Goal: Task Accomplishment & Management: Complete application form

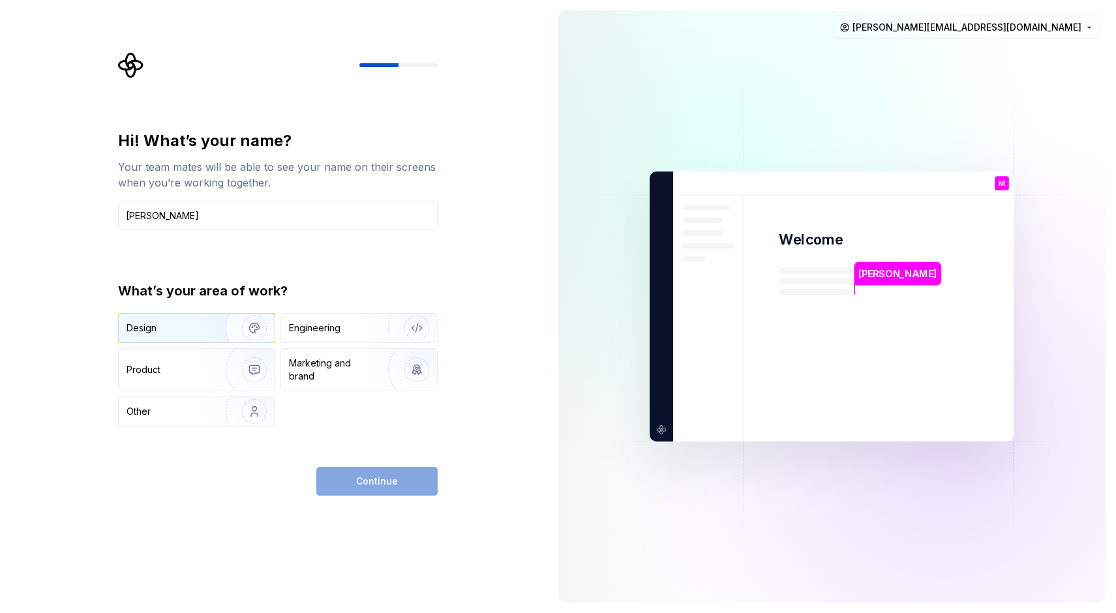
type input "Michelle"
click at [242, 333] on img "button" at bounding box center [245, 327] width 83 height 87
click at [374, 485] on span "Continue" at bounding box center [377, 481] width 42 height 13
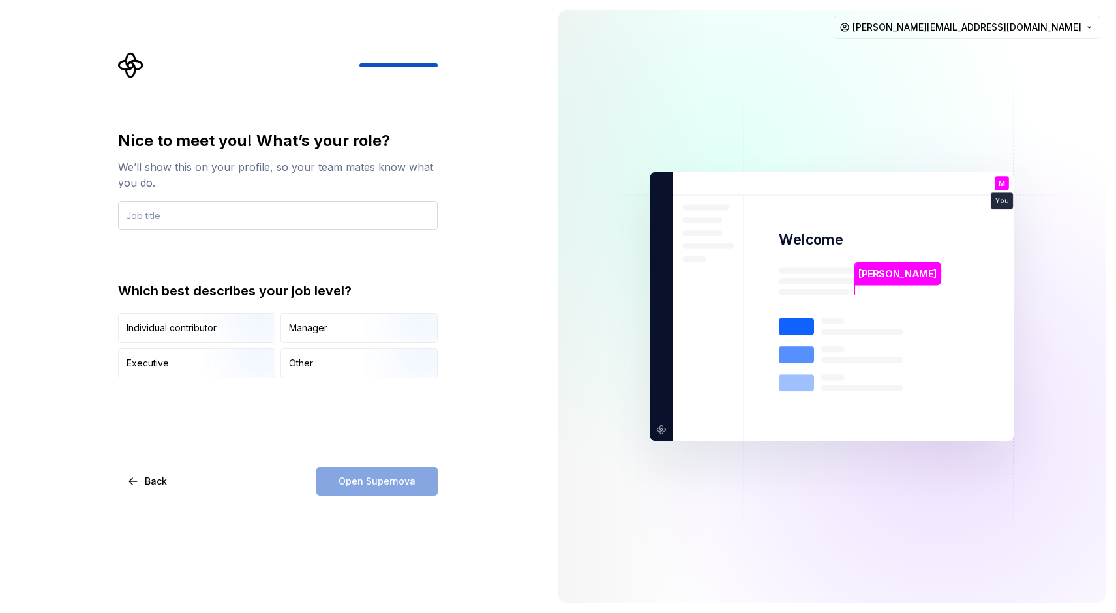
click at [183, 215] on input "text" at bounding box center [278, 215] width 320 height 29
type input "UX Designer"
click at [207, 330] on img "button" at bounding box center [243, 344] width 83 height 87
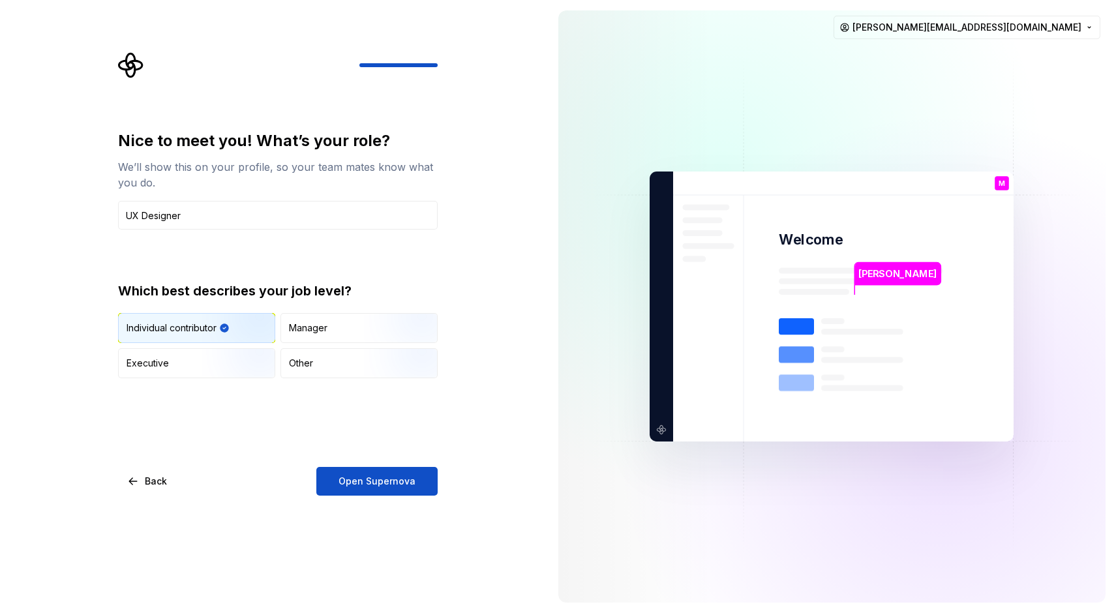
click at [388, 475] on span "Open Supernova" at bounding box center [376, 481] width 77 height 13
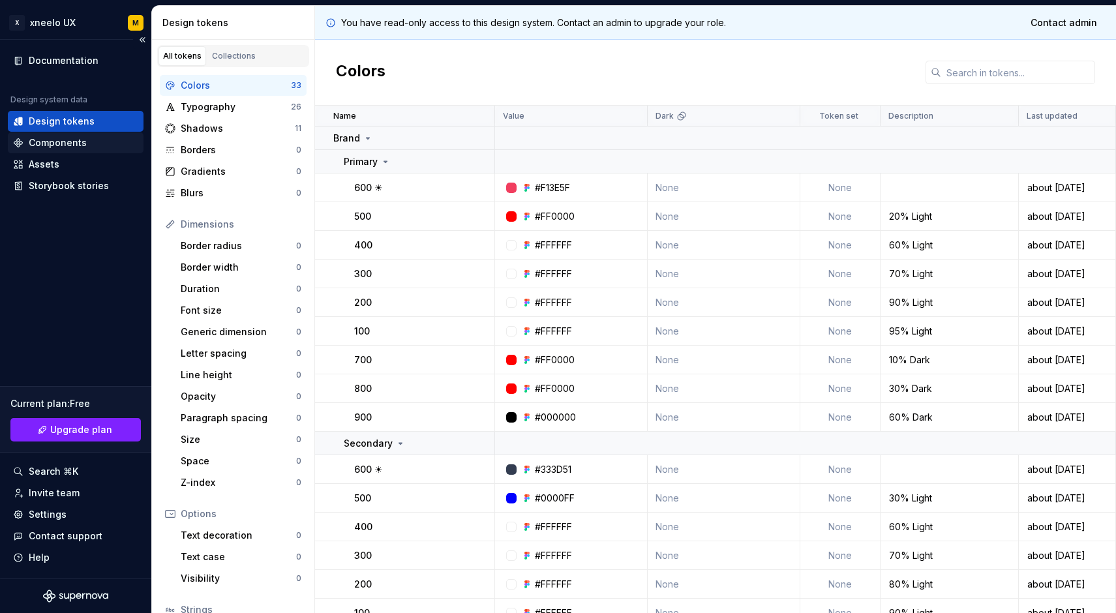
click at [67, 144] on div "Components" at bounding box center [58, 142] width 58 height 13
